Goal: Task Accomplishment & Management: Use online tool/utility

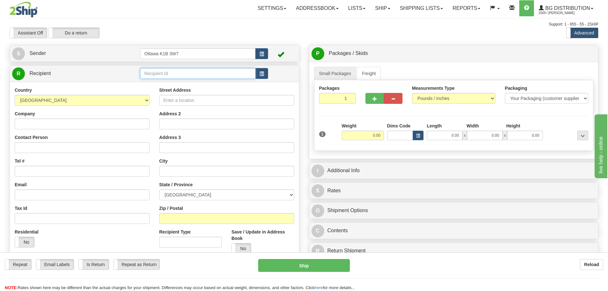
click at [194, 69] on input "text" at bounding box center [198, 73] width 116 height 11
type input "910939"
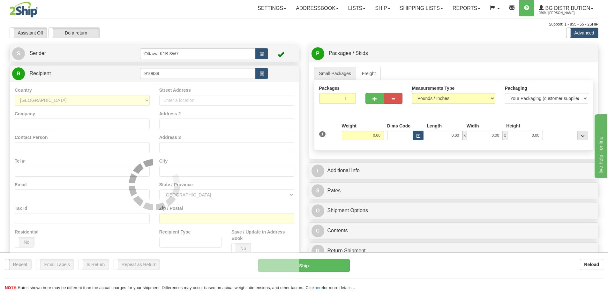
click at [254, 29] on div "Assistant On Assistant Off Do a return Do a return" at bounding box center [129, 32] width 249 height 11
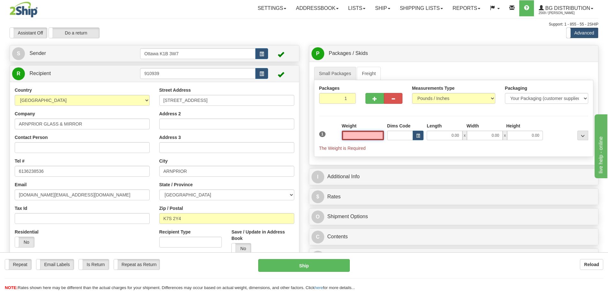
click at [364, 132] on input "text" at bounding box center [363, 136] width 42 height 10
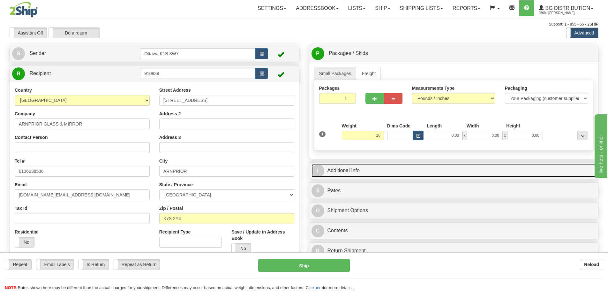
type input "20.00"
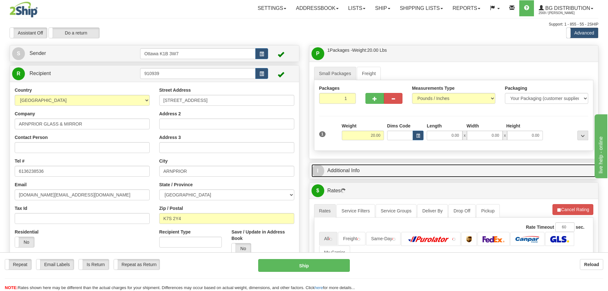
click at [386, 170] on link "I Additional Info" at bounding box center [454, 170] width 285 height 13
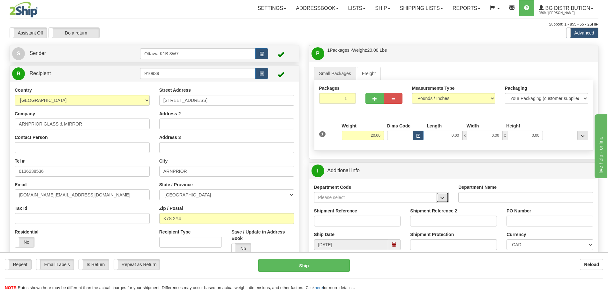
click at [440, 198] on button "button" at bounding box center [442, 197] width 13 height 11
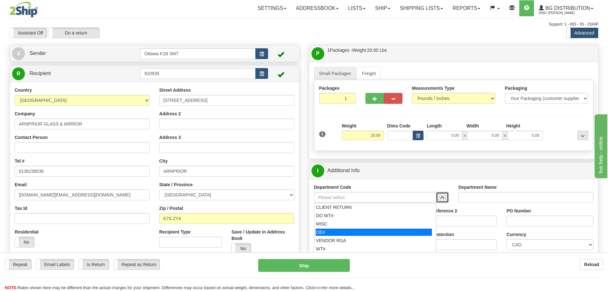
click at [354, 232] on div "OE#" at bounding box center [374, 232] width 116 height 7
type input "OE#"
type input "ORDERS"
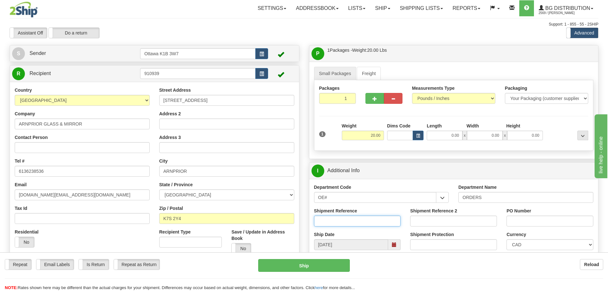
click at [353, 221] on input "Shipment Reference" at bounding box center [357, 220] width 87 height 11
type input "10204665-00"
click at [555, 216] on input "PO Number" at bounding box center [550, 220] width 87 height 11
type input "N/A"
click at [439, 139] on input "0.00" at bounding box center [445, 136] width 36 height 10
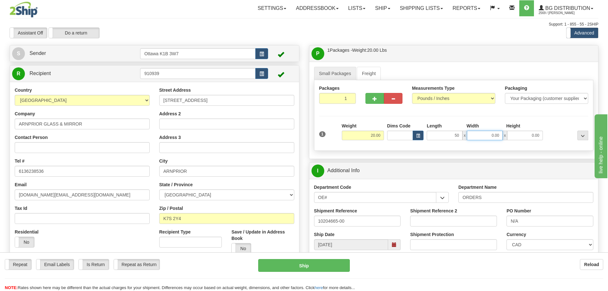
type input "50.00"
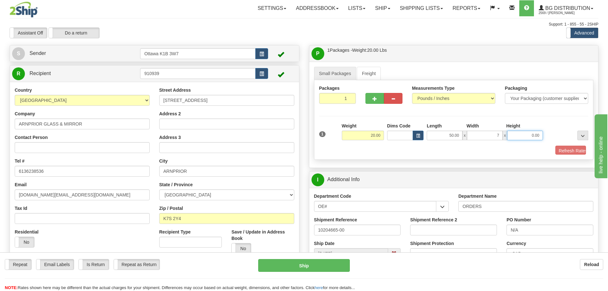
type input "7.00"
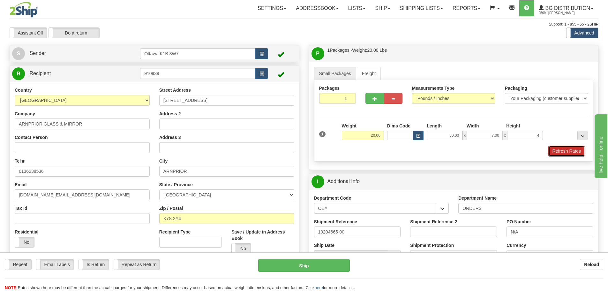
type input "4.00"
click at [583, 153] on button "Refresh Rates" at bounding box center [566, 151] width 37 height 11
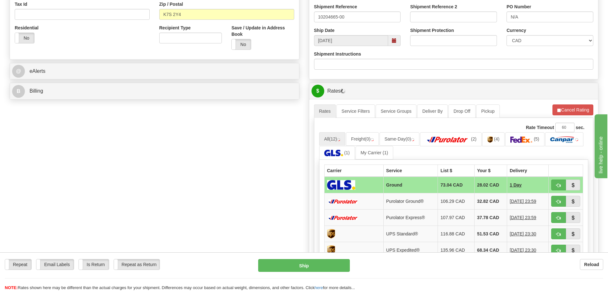
scroll to position [223, 0]
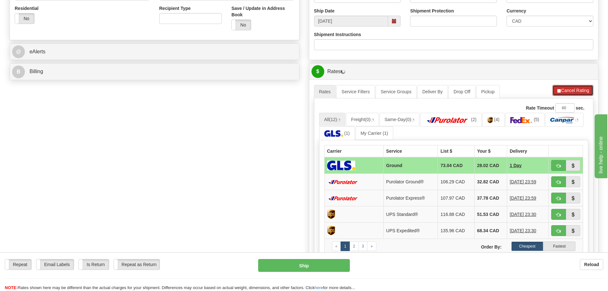
drag, startPoint x: 567, startPoint y: 89, endPoint x: 555, endPoint y: 152, distance: 64.0
click at [567, 89] on button "Cancel Rating" at bounding box center [573, 90] width 41 height 11
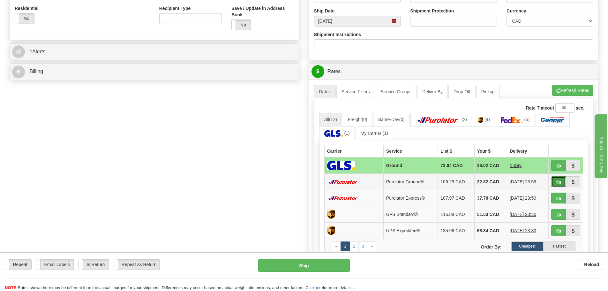
click at [555, 181] on button "button" at bounding box center [558, 181] width 15 height 11
type input "260"
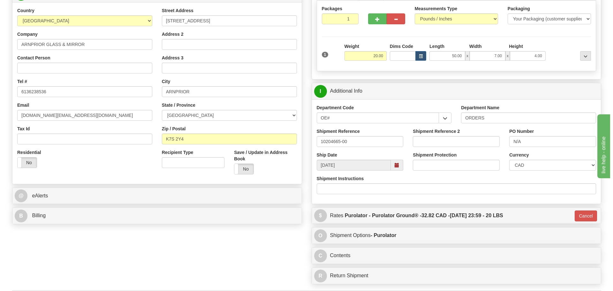
scroll to position [64, 0]
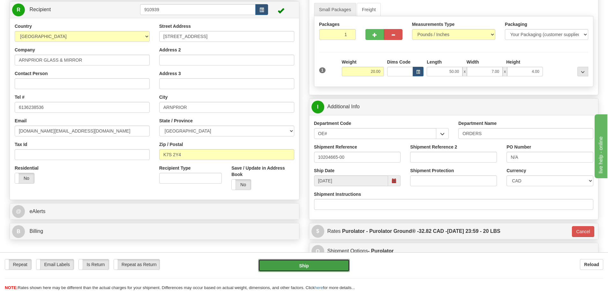
click at [304, 269] on button "Ship" at bounding box center [304, 265] width 92 height 13
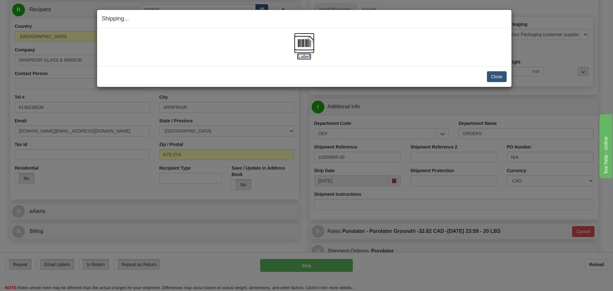
click at [301, 56] on label "[Label]" at bounding box center [304, 56] width 15 height 6
drag, startPoint x: 491, startPoint y: 79, endPoint x: 369, endPoint y: 42, distance: 127.8
click at [491, 79] on button "Close" at bounding box center [497, 76] width 20 height 11
